Goal: Information Seeking & Learning: Learn about a topic

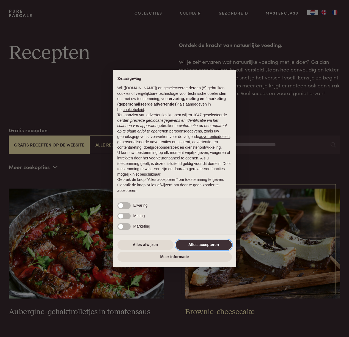
click at [206, 245] on button "Alles accepteren" at bounding box center [204, 245] width 56 height 10
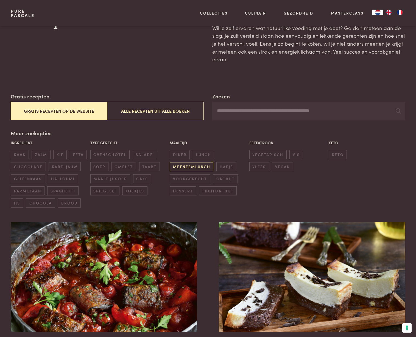
scroll to position [35, 0]
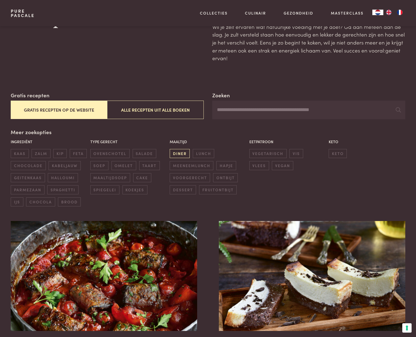
click at [178, 153] on span "diner" at bounding box center [180, 153] width 20 height 9
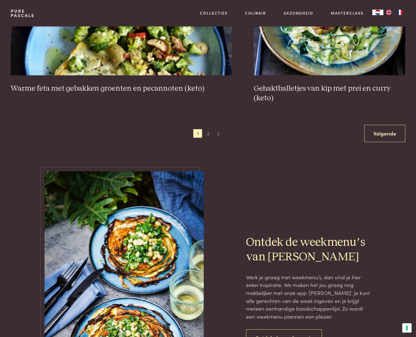
scroll to position [1011, 0]
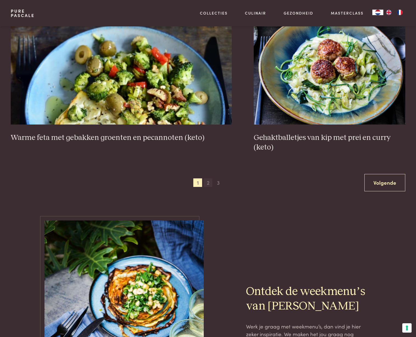
click at [208, 184] on span "2" at bounding box center [208, 182] width 9 height 9
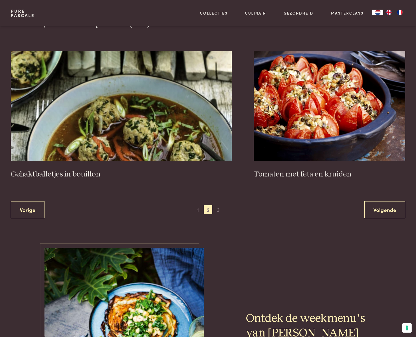
scroll to position [983, 0]
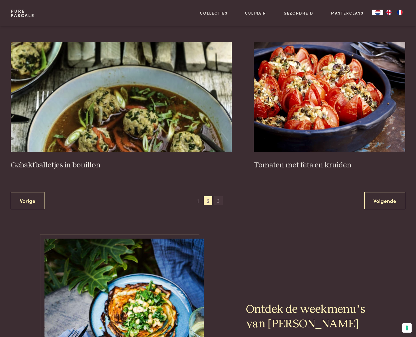
click at [220, 202] on span "3" at bounding box center [218, 200] width 9 height 9
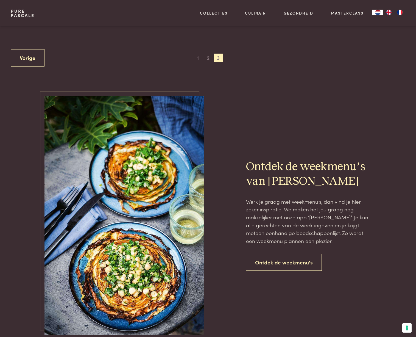
scroll to position [384, 0]
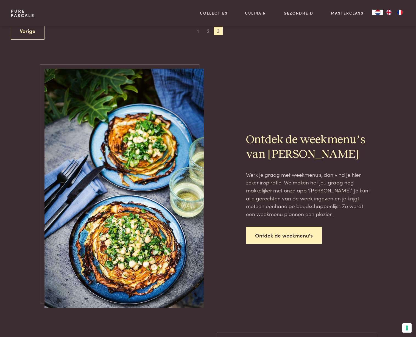
click at [256, 231] on link "Ontdek de weekmenu's" at bounding box center [284, 235] width 76 height 17
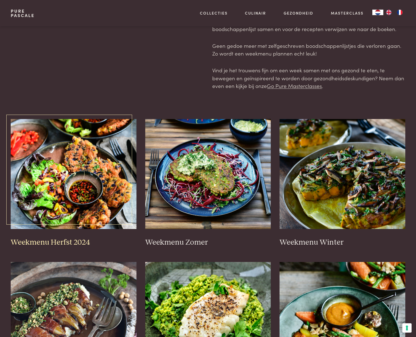
scroll to position [29, 0]
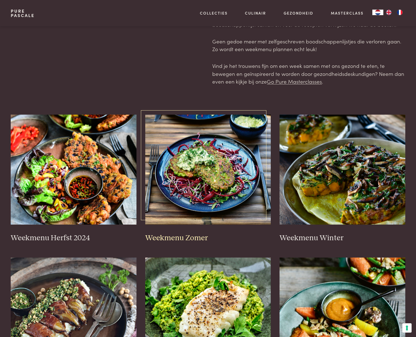
click at [185, 175] on img at bounding box center [208, 170] width 126 height 110
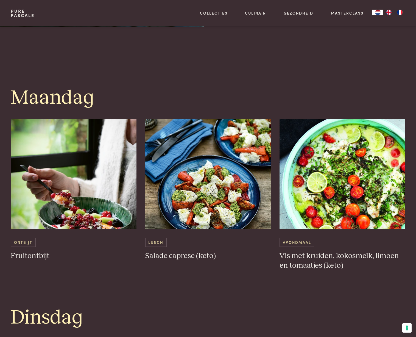
scroll to position [243, 0]
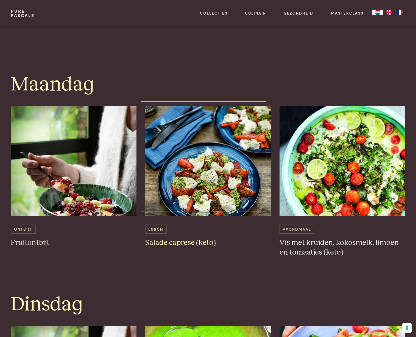
click at [179, 195] on img at bounding box center [208, 161] width 126 height 110
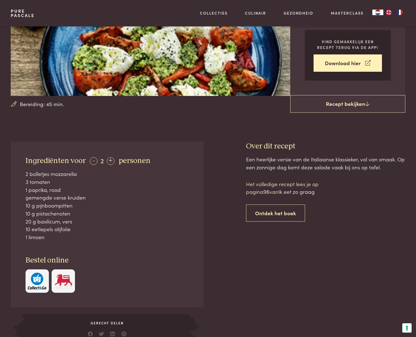
scroll to position [115, 0]
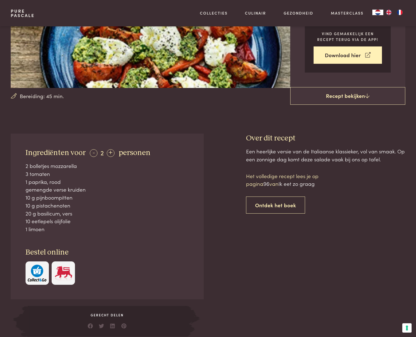
drag, startPoint x: 25, startPoint y: 166, endPoint x: 63, endPoint y: 226, distance: 71.1
click at [63, 226] on div "2 bolletjes mozzarella 3 tomaten 1 paprika, rood gemengde verse kruiden 10 g pi…" at bounding box center [108, 197] width 164 height 71
copy div "2 bolletjes mozzarella 3 tomaten 1 paprika, rood gemengde verse kruiden 10 g pi…"
